Goal: Navigation & Orientation: Go to known website

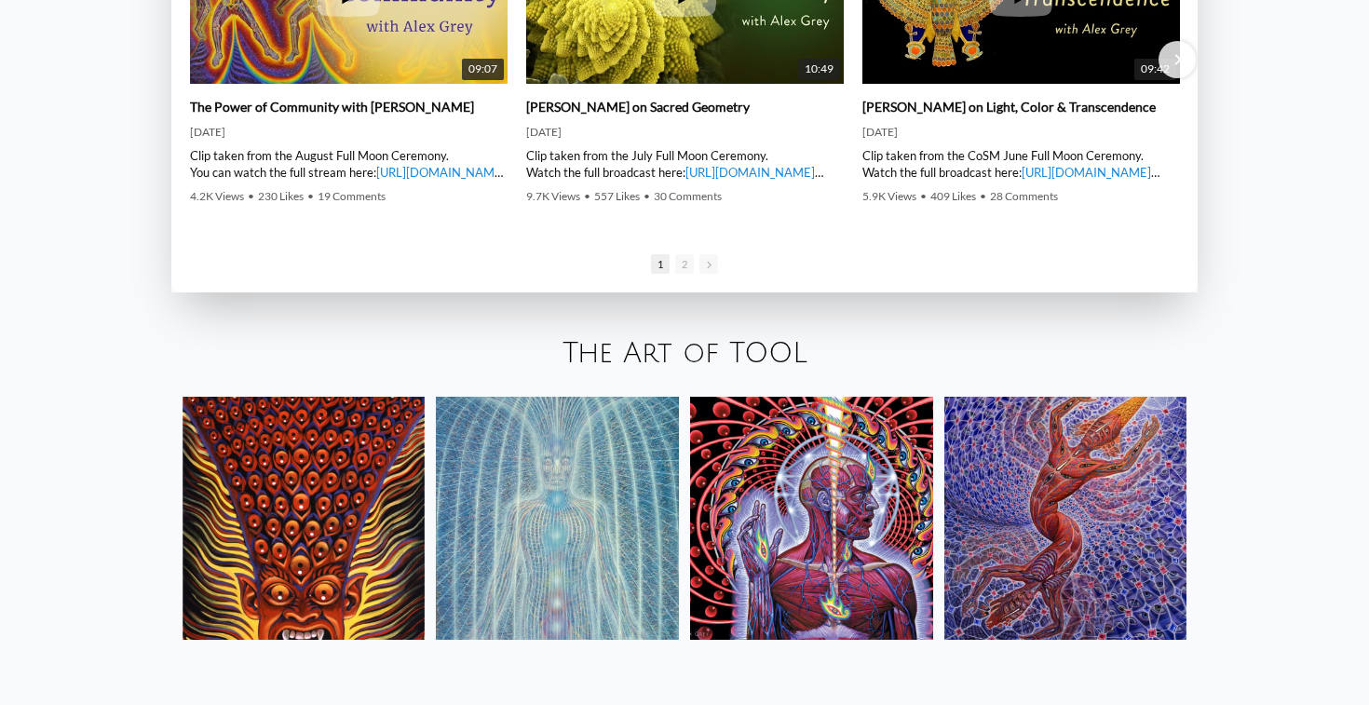
scroll to position [3089, 0]
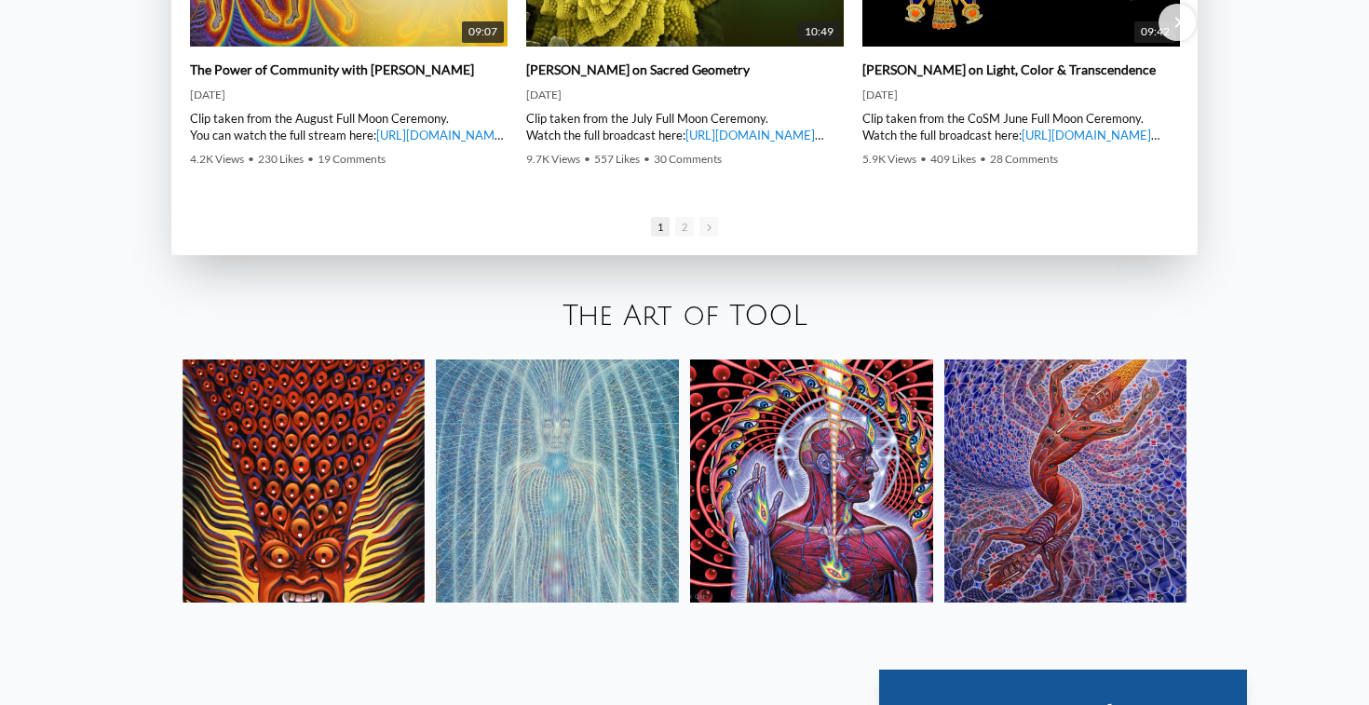
click at [718, 490] on img at bounding box center [811, 481] width 243 height 243
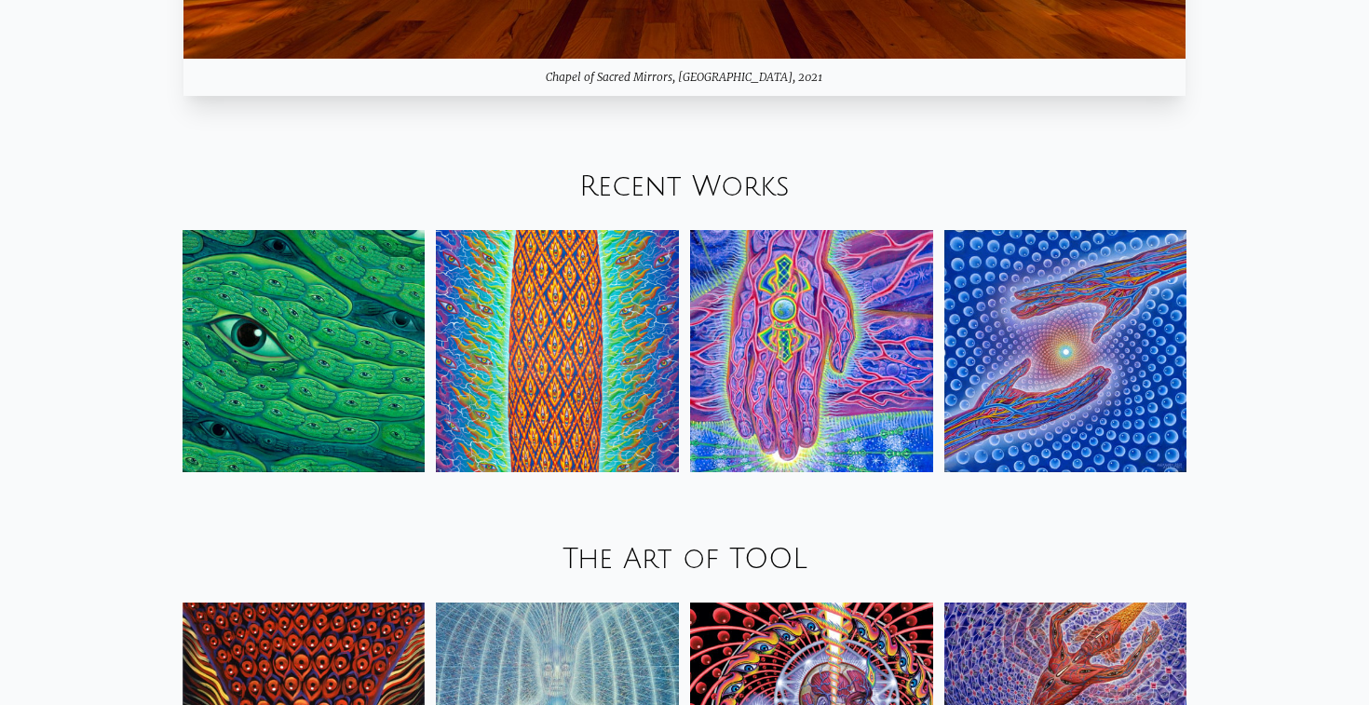
scroll to position [2042, 0]
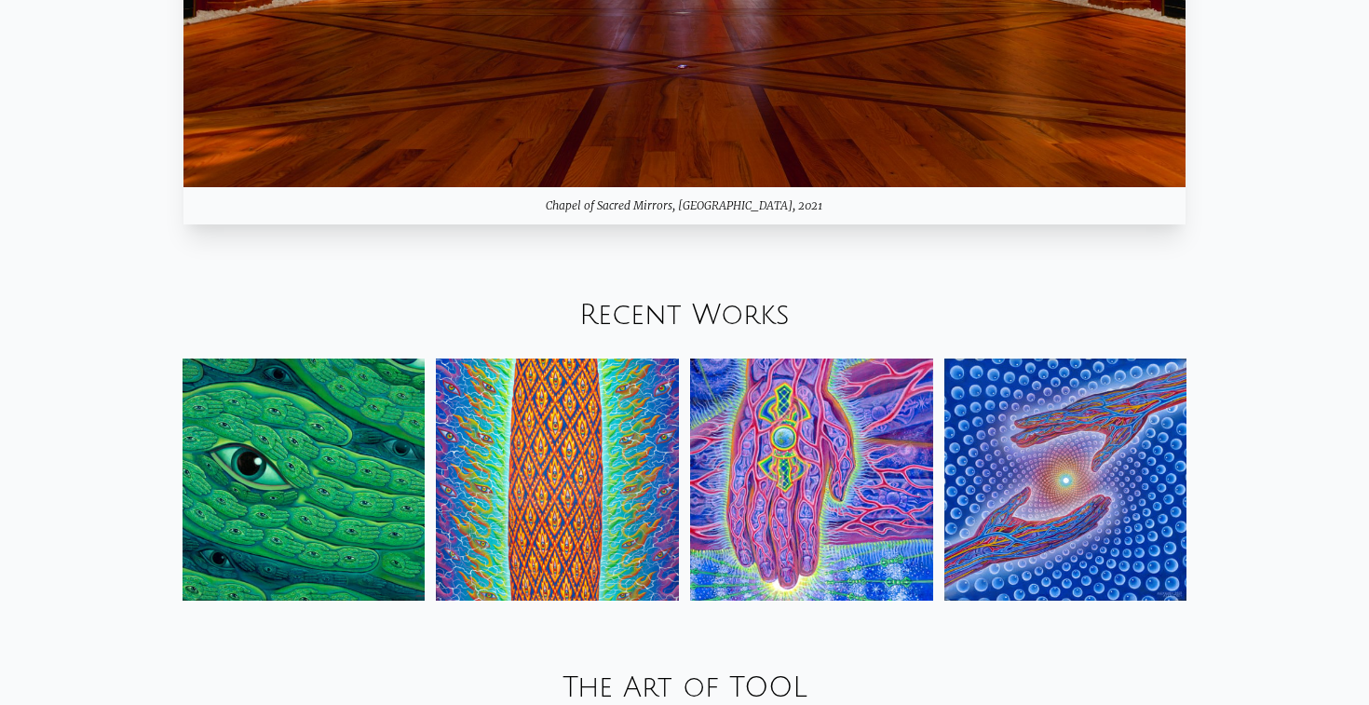
click at [310, 378] on img at bounding box center [304, 480] width 243 height 243
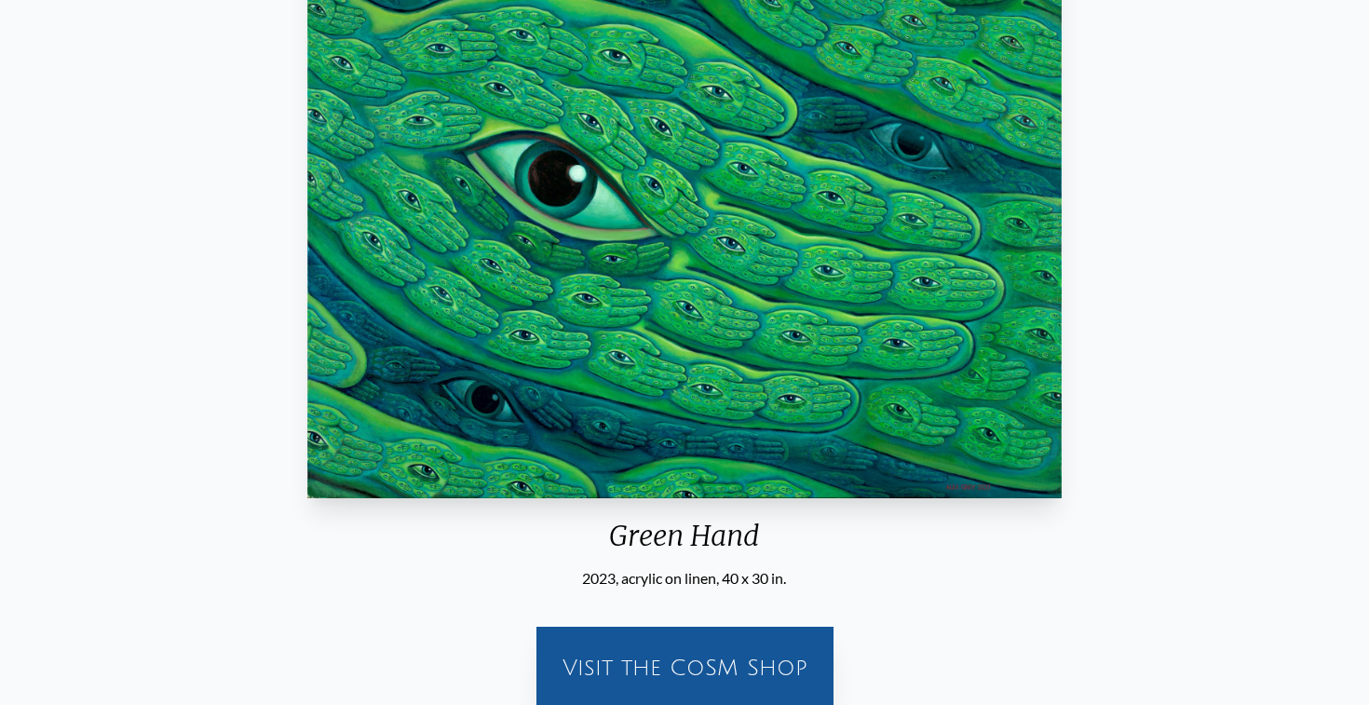
scroll to position [226, 0]
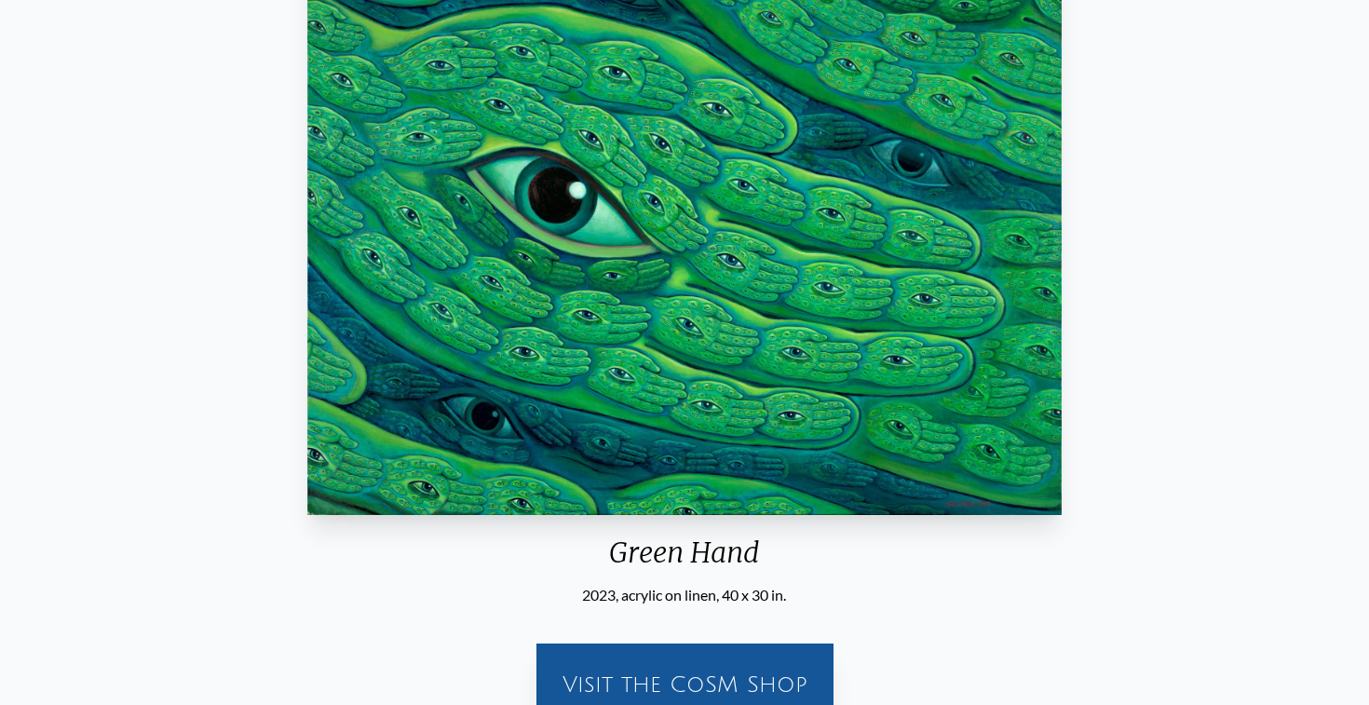
click at [732, 677] on div "Visit the CoSM Shop" at bounding box center [685, 685] width 275 height 60
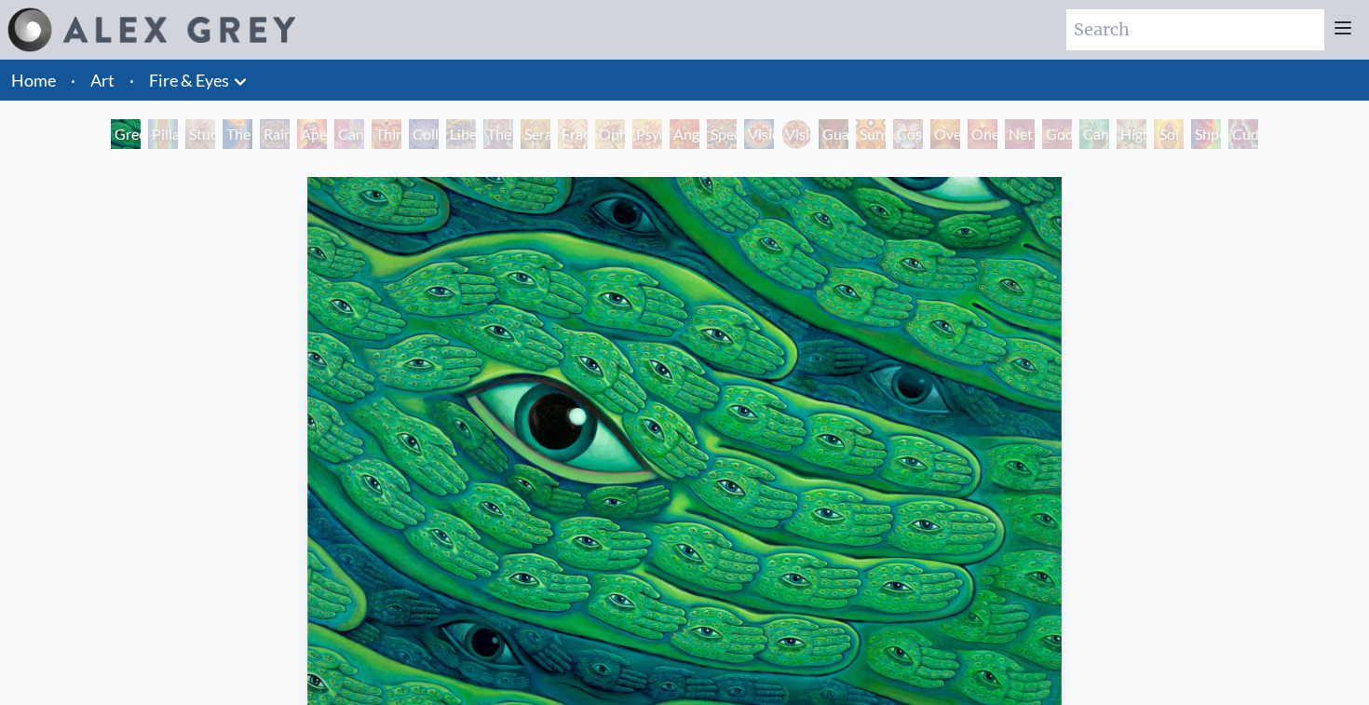
scroll to position [0, 0]
